Goal: Information Seeking & Learning: Learn about a topic

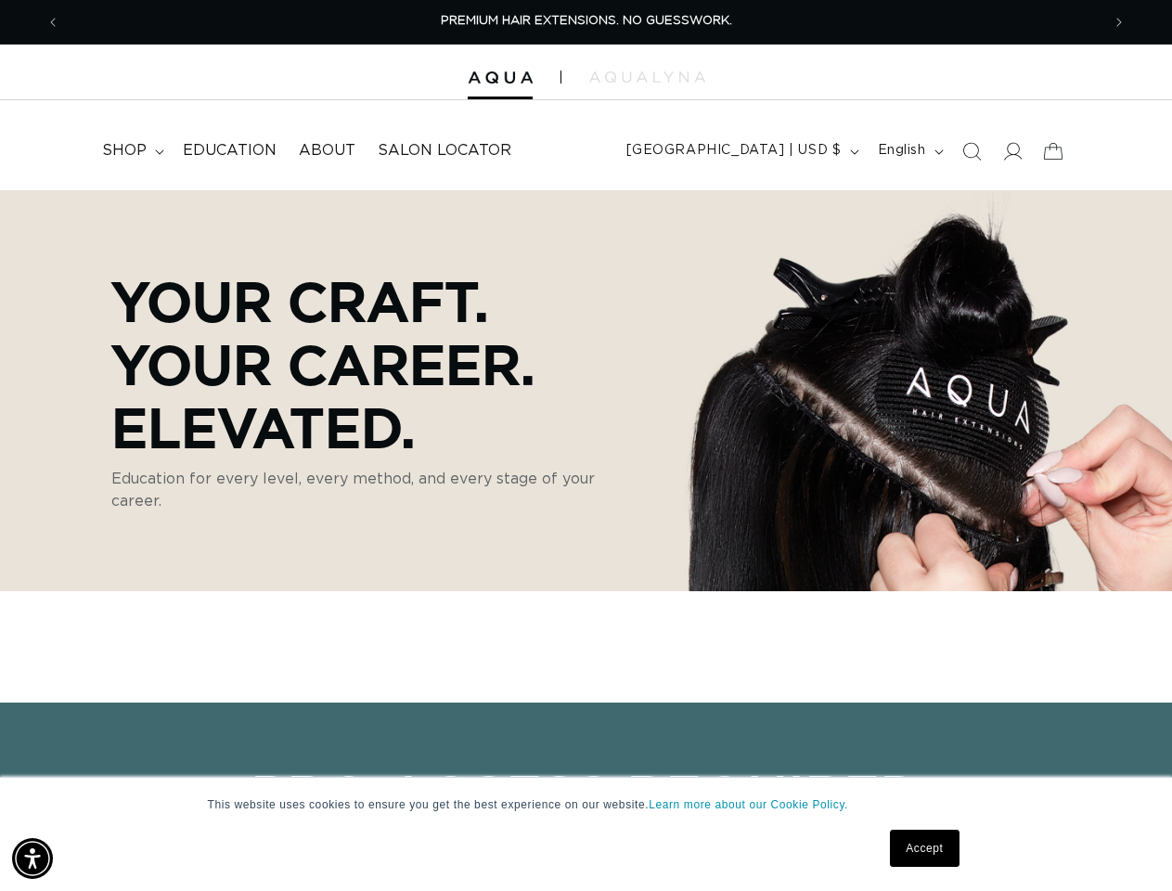
click at [586, 446] on p "Your Craft. Your Career. Elevated." at bounding box center [375, 363] width 529 height 189
click at [32, 859] on img "Accessibility Menu" at bounding box center [32, 858] width 41 height 41
